Goal: Entertainment & Leisure: Consume media (video, audio)

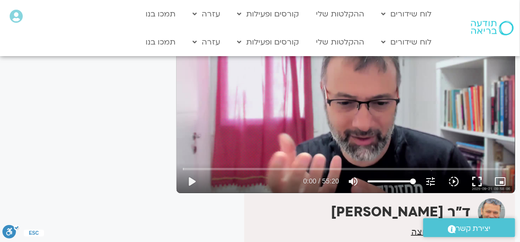
scroll to position [111, 0]
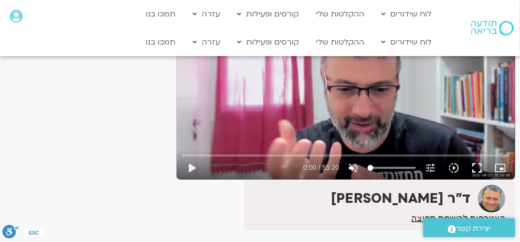
click at [369, 167] on input "Volume" at bounding box center [391, 168] width 48 height 6
click at [354, 168] on icon "volume_off" at bounding box center [353, 168] width 12 height 12
type input "100"
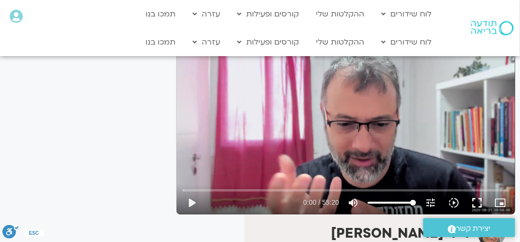
scroll to position [63, 0]
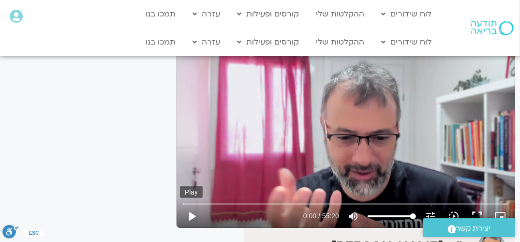
click at [189, 217] on button "play_arrow" at bounding box center [191, 215] width 23 height 23
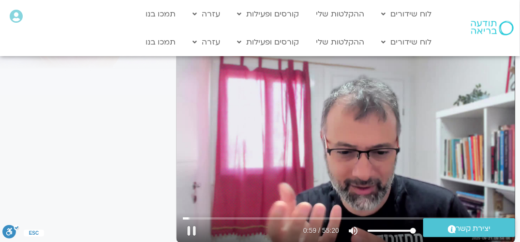
scroll to position [97, 0]
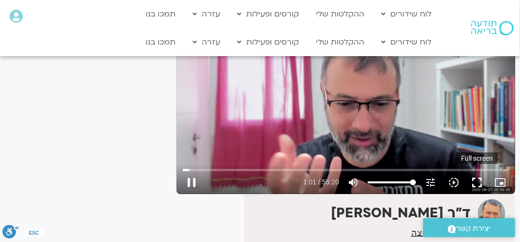
click at [478, 184] on button "fullscreen" at bounding box center [476, 182] width 23 height 23
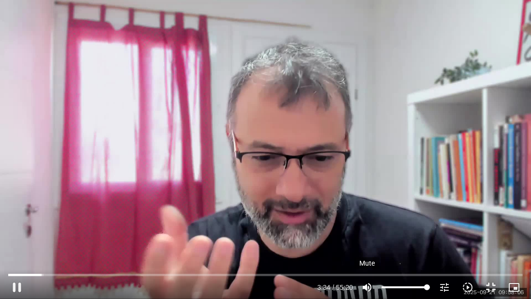
click at [369, 241] on icon "volume_up" at bounding box center [367, 287] width 12 height 12
type input "215.001452"
type input "0"
type input "216.558098"
click at [367, 241] on icon "volume_off" at bounding box center [367, 287] width 12 height 12
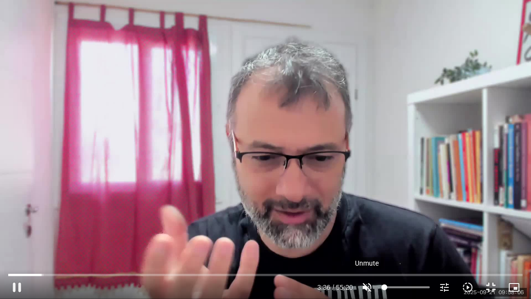
type input "100"
type input "218.572316"
type input "74.8275162337662"
type input "218.710327"
type input "74.8275162337662"
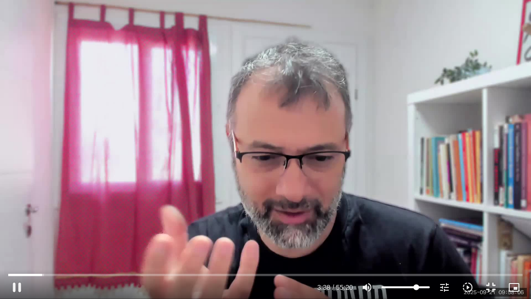
click at [416, 241] on input "Volume" at bounding box center [405, 287] width 48 height 6
click at [19, 241] on button "pause" at bounding box center [16, 287] width 23 height 23
click at [15, 241] on button "play_arrow" at bounding box center [16, 287] width 23 height 23
click at [14, 241] on button "play_arrow" at bounding box center [16, 287] width 23 height 23
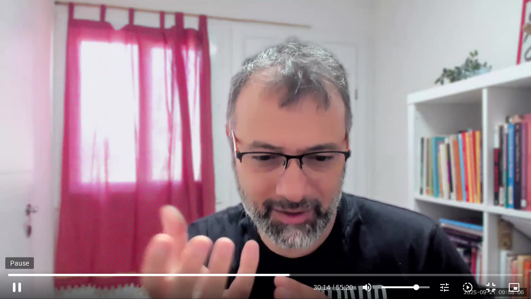
click at [15, 241] on button "pause" at bounding box center [16, 287] width 23 height 23
click at [494, 241] on button "fullscreen_exit" at bounding box center [490, 287] width 23 height 23
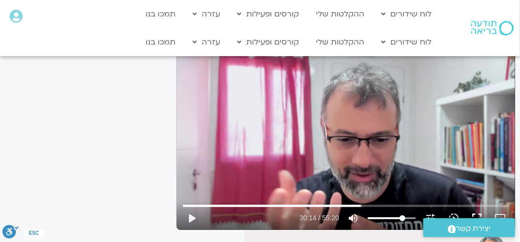
scroll to position [48, 0]
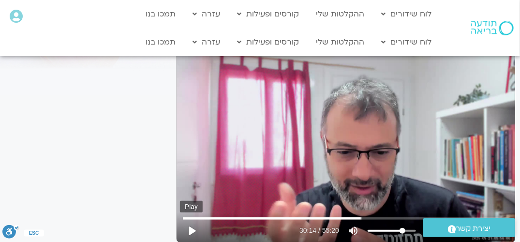
click at [194, 228] on button "play_arrow" at bounding box center [191, 230] width 23 height 23
type input "1954.146789"
type input "99.8478084415584"
type input "1954.169795"
type input "100"
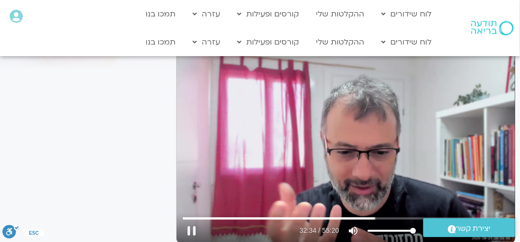
type input "1954.497287"
drag, startPoint x: 401, startPoint y: 231, endPoint x: 432, endPoint y: 239, distance: 32.4
type input "100"
click at [416, 233] on input "Volume" at bounding box center [391, 231] width 48 height 6
click at [188, 230] on button "pause" at bounding box center [191, 230] width 23 height 23
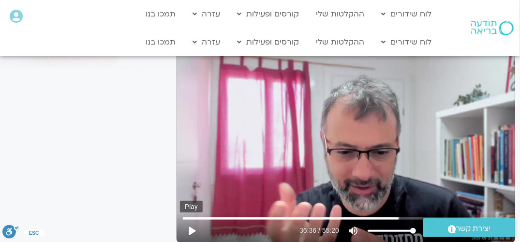
click at [190, 231] on button "play_arrow" at bounding box center [191, 230] width 23 height 23
type input "2431.881385"
type input "99.8478084415584"
type input "2431.936176"
type input "100"
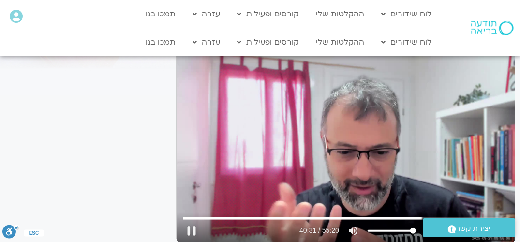
drag, startPoint x: 413, startPoint y: 231, endPoint x: 426, endPoint y: 241, distance: 16.8
click at [416, 233] on input "Volume" at bounding box center [391, 231] width 48 height 6
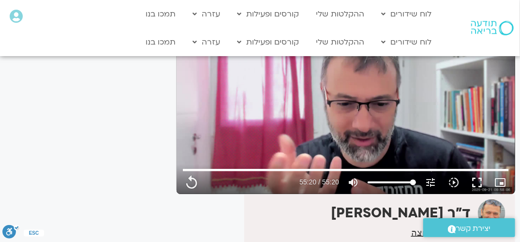
scroll to position [0, 0]
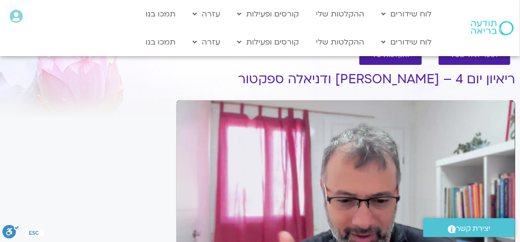
type input "3320.68"
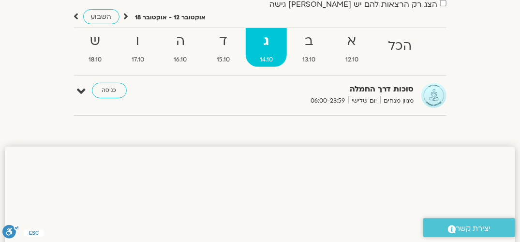
scroll to position [97, 0]
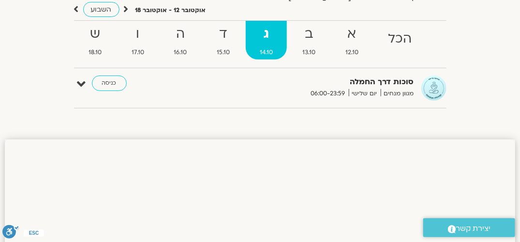
click at [399, 87] on strong "סוכות דרך החמלה" at bounding box center [310, 81] width 208 height 13
click at [118, 83] on link "כניסה" at bounding box center [109, 82] width 35 height 15
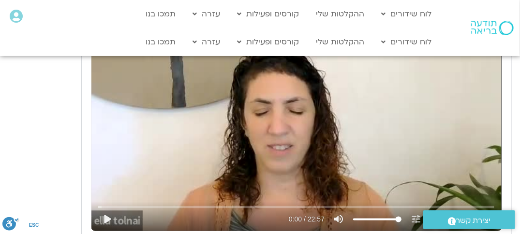
scroll to position [1595, 0]
